Goal: Transaction & Acquisition: Obtain resource

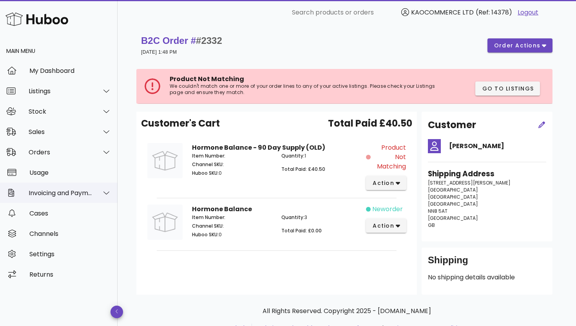
click at [90, 189] on div "Invoicing and Payments" at bounding box center [61, 192] width 64 height 7
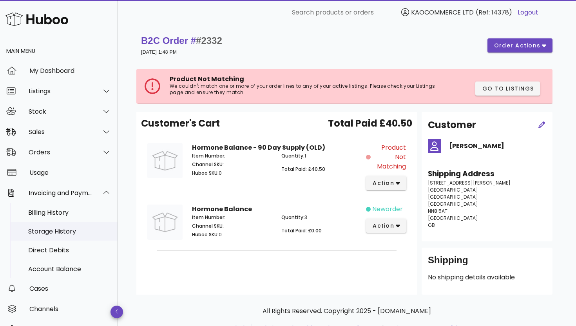
scroll to position [7, 0]
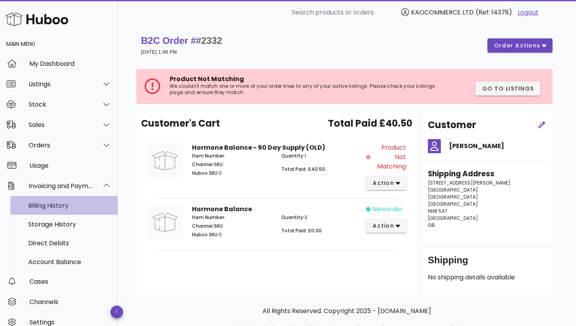
click at [60, 212] on div "Billing History" at bounding box center [69, 205] width 83 height 17
click at [69, 200] on div "Billing History" at bounding box center [69, 205] width 83 height 17
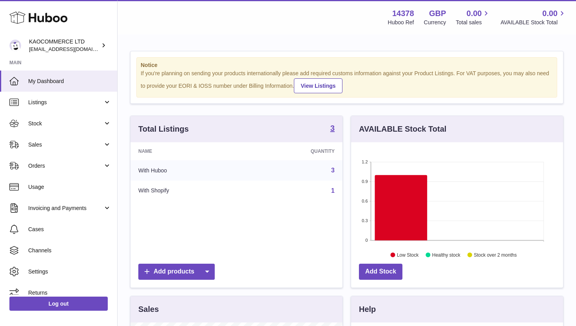
scroll to position [122, 212]
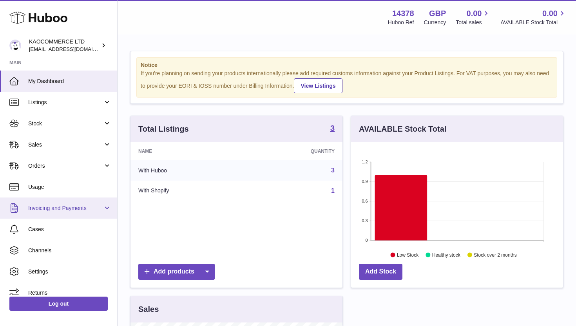
click at [109, 210] on link "Invoicing and Payments" at bounding box center [58, 207] width 117 height 21
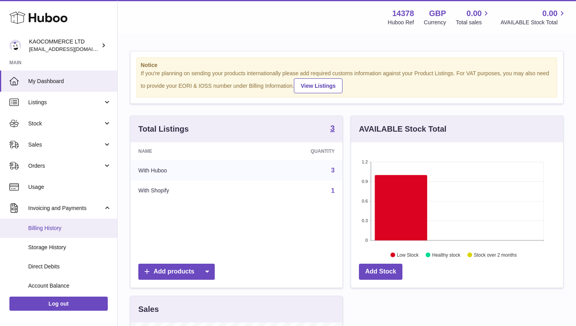
click at [73, 227] on span "Billing History" at bounding box center [69, 227] width 83 height 7
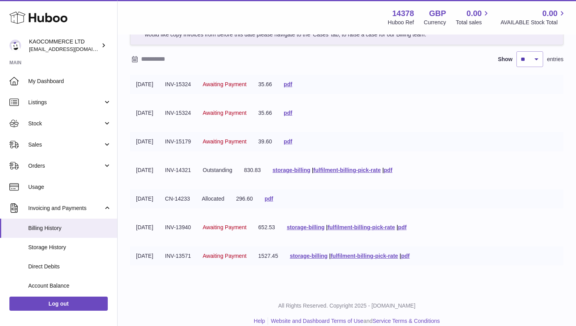
scroll to position [58, 0]
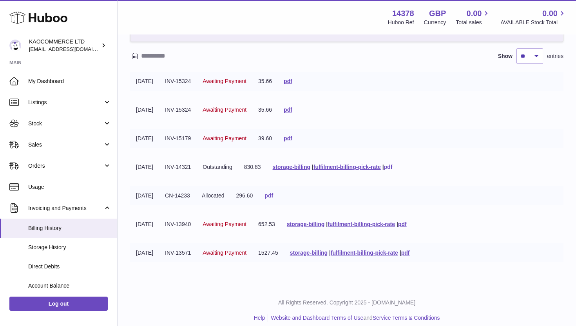
click at [392, 167] on link "pdf" at bounding box center [388, 167] width 9 height 6
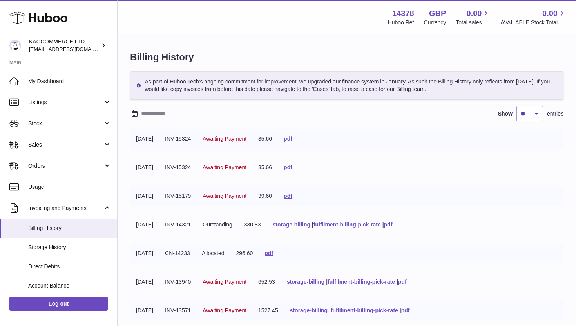
scroll to position [17, 0]
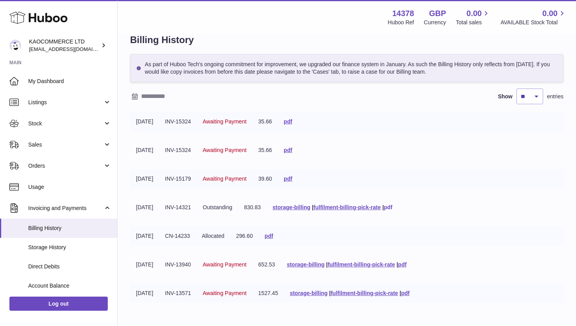
click at [392, 208] on link "pdf" at bounding box center [388, 207] width 9 height 6
